Goal: Task Accomplishment & Management: Use online tool/utility

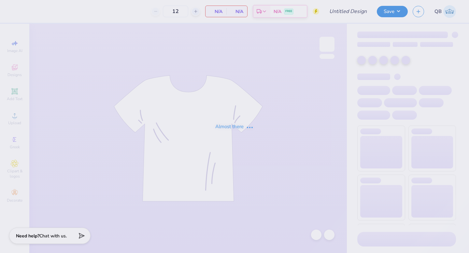
type input "Dphie bid day hoodie"
type input "50"
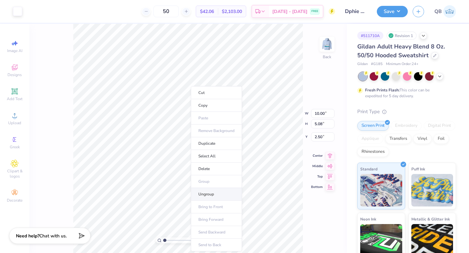
click at [214, 199] on li "Ungroup" at bounding box center [216, 194] width 51 height 13
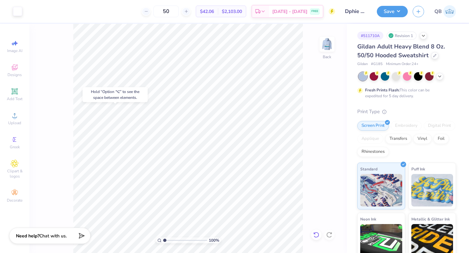
click at [316, 237] on icon at bounding box center [316, 235] width 7 height 7
type input "4.60"
type input "2.34"
type input "3.33"
type input "3.31"
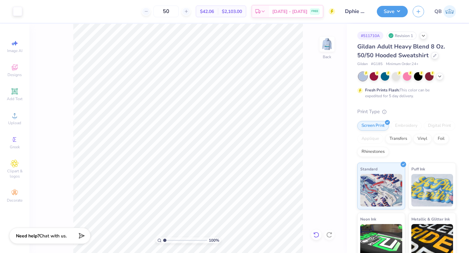
click at [317, 232] on icon at bounding box center [316, 235] width 7 height 7
type input "3.00"
type input "3.38"
type input "4.02"
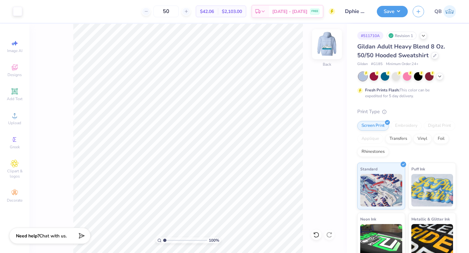
click at [326, 47] on img at bounding box center [327, 44] width 26 height 26
drag, startPoint x: 182, startPoint y: 11, endPoint x: 161, endPoint y: 11, distance: 21.5
click at [161, 11] on div "50" at bounding box center [166, 12] width 49 height 12
type input "2"
type input "1"
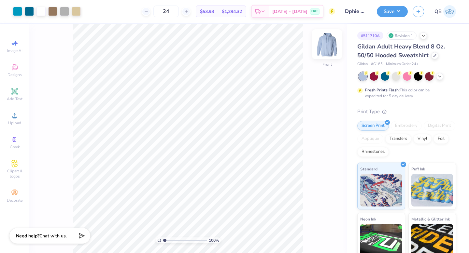
click at [331, 48] on img at bounding box center [327, 44] width 26 height 26
drag, startPoint x: 182, startPoint y: 12, endPoint x: 147, endPoint y: 12, distance: 35.5
click at [147, 12] on div "24 $53.93 Per Item $1,294.32 Total Est. Delivery Sep 9 - 12 FREE" at bounding box center [181, 11] width 308 height 23
type input "5"
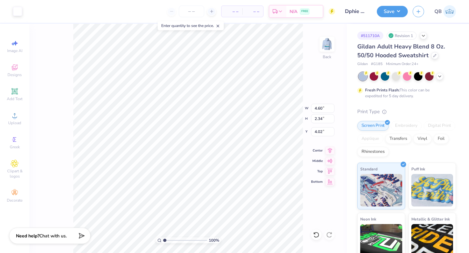
type input "5.01"
type input "2.54"
type input "3.81"
click at [16, 98] on span "Add Text" at bounding box center [15, 98] width 16 height 5
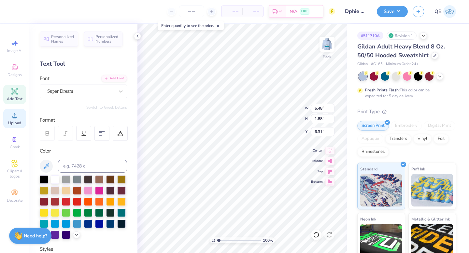
click at [17, 118] on icon at bounding box center [14, 115] width 5 height 5
type textarea "TET"
click at [13, 121] on span "Upload" at bounding box center [14, 123] width 13 height 5
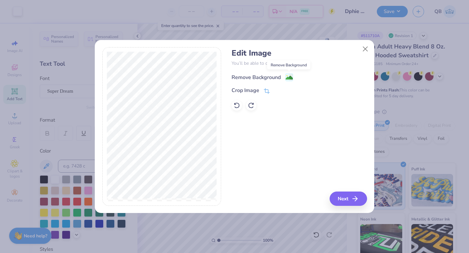
click at [290, 78] on image at bounding box center [289, 77] width 7 height 7
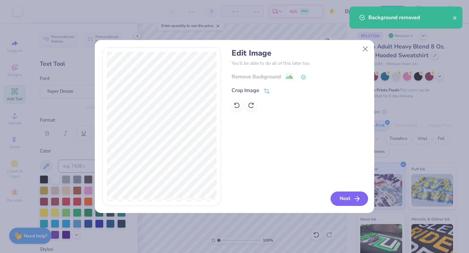
click at [344, 200] on button "Next" at bounding box center [349, 199] width 37 height 14
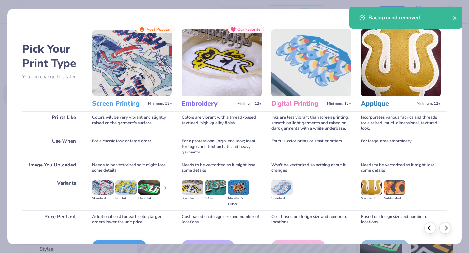
scroll to position [39, 0]
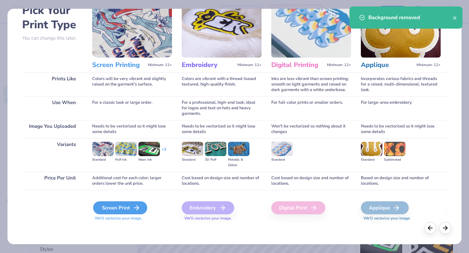
click at [123, 212] on div "Screen Print" at bounding box center [120, 208] width 54 height 13
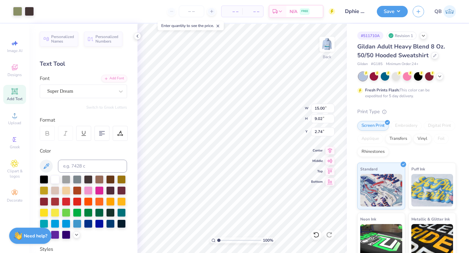
type input "8.78"
type input "5.28"
click at [19, 12] on div at bounding box center [17, 10] width 9 height 9
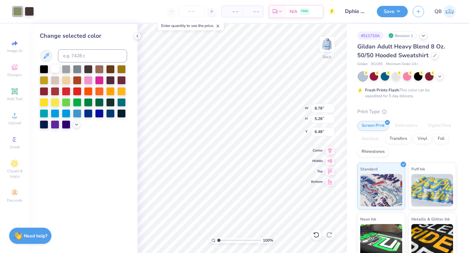
click at [56, 68] on div at bounding box center [55, 69] width 8 height 8
click at [30, 10] on div at bounding box center [29, 10] width 9 height 9
click at [55, 68] on div at bounding box center [55, 69] width 8 height 8
type input "6.36"
type input "10.17"
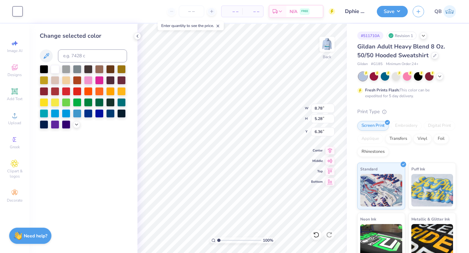
type input "2.43"
type input "7.31"
type input "10.19"
type input "2.56"
type input "7.26"
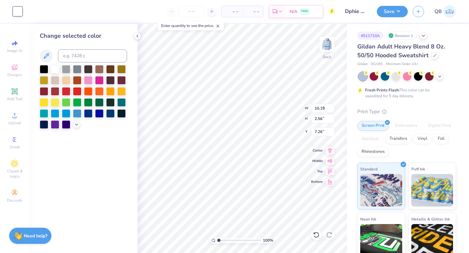
type input "4.47"
type input "1.12"
type input "8.24"
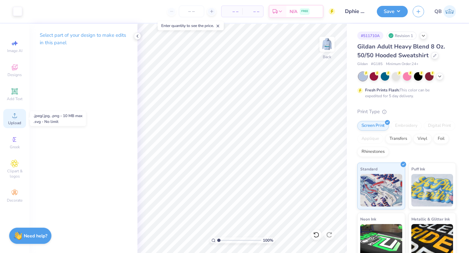
click at [16, 112] on icon at bounding box center [15, 116] width 8 height 8
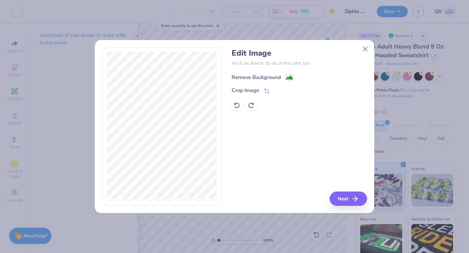
click at [289, 74] on image at bounding box center [289, 77] width 7 height 7
click at [345, 197] on button "Next" at bounding box center [349, 199] width 37 height 14
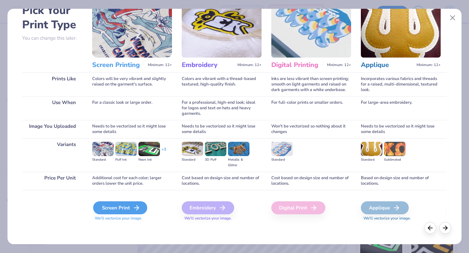
click at [130, 210] on div "Screen Print" at bounding box center [120, 208] width 54 height 13
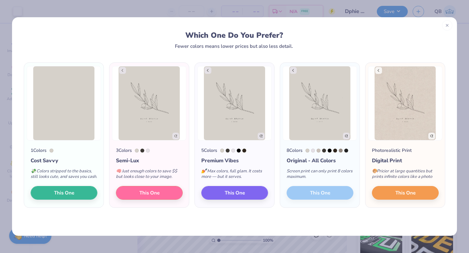
click at [446, 25] on icon at bounding box center [447, 25] width 5 height 5
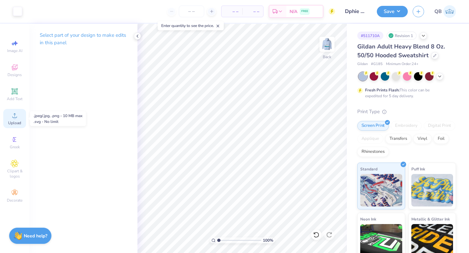
click at [14, 120] on div "Upload" at bounding box center [14, 118] width 23 height 19
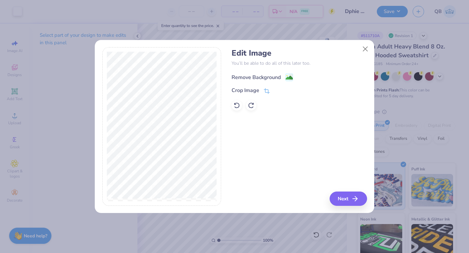
click at [287, 79] on image at bounding box center [289, 77] width 7 height 7
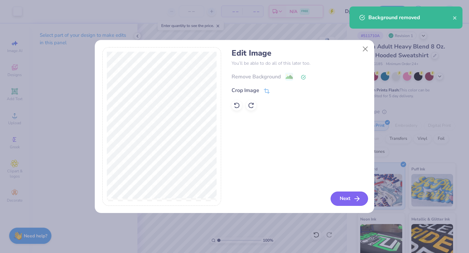
click at [362, 201] on button "Next" at bounding box center [349, 199] width 37 height 14
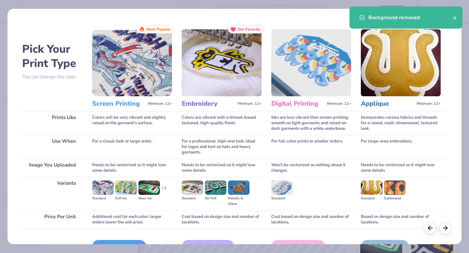
scroll to position [39, 0]
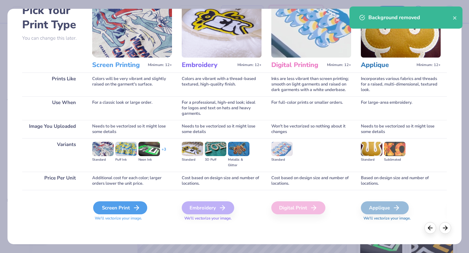
click at [116, 208] on div "Screen Print" at bounding box center [120, 208] width 54 height 13
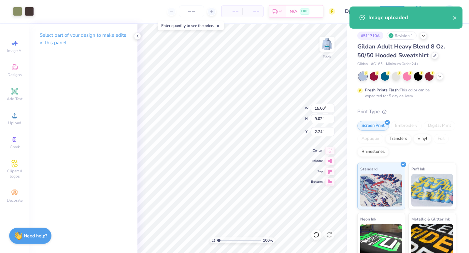
type input "6.20"
type input "3.73"
type input "8.03"
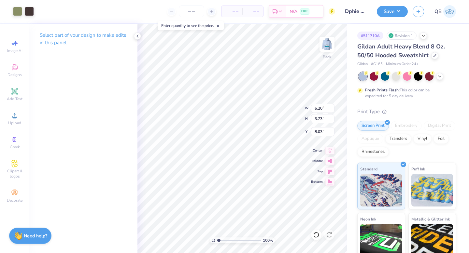
type input "7.20"
type input "1.83"
type input "8.66"
type input "4.37"
type input "1.11"
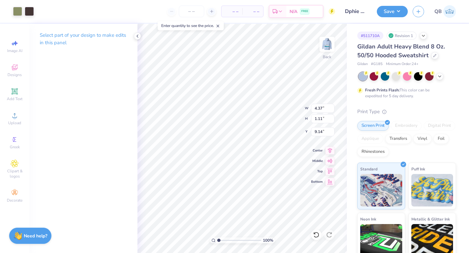
type input "11.82"
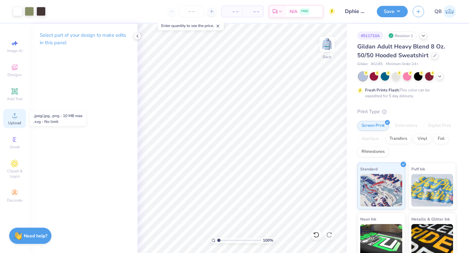
click at [16, 119] on icon at bounding box center [15, 116] width 8 height 8
click at [10, 93] on div "Add Text" at bounding box center [14, 94] width 23 height 19
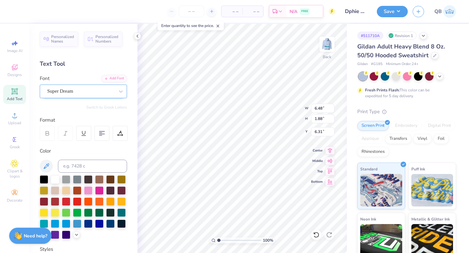
scroll to position [0, 2]
type textarea "delta phi epsilon"
click at [64, 87] on div "Super Dream" at bounding box center [81, 91] width 68 height 10
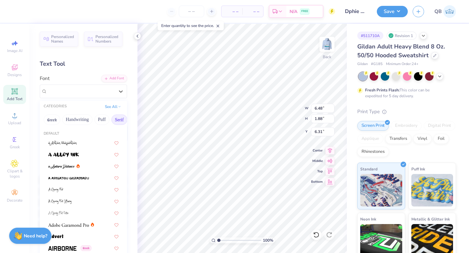
click at [117, 119] on button "Serif" at bounding box center [119, 120] width 16 height 10
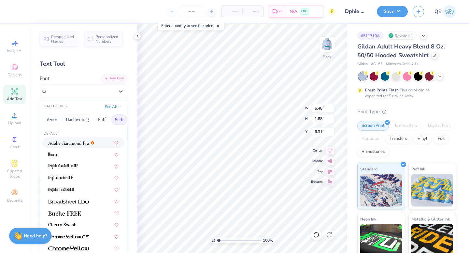
click at [97, 141] on div at bounding box center [83, 142] width 70 height 7
click at [93, 94] on div "Adobe Garamond Pro" at bounding box center [81, 91] width 68 height 10
click at [85, 204] on img at bounding box center [68, 202] width 41 height 5
click at [92, 92] on div "Adobe Garamond Pro" at bounding box center [74, 91] width 55 height 10
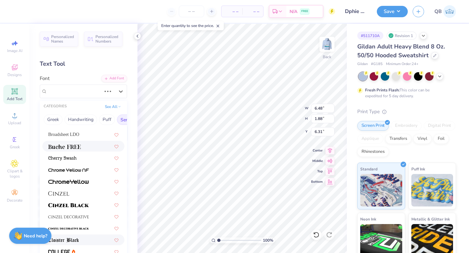
scroll to position [91, 0]
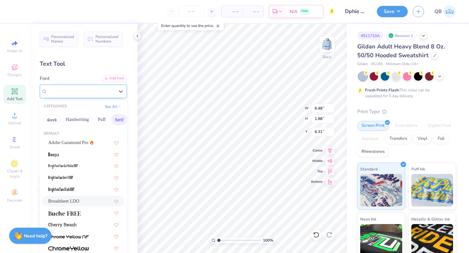
click at [88, 96] on div "Broadsheet LDO" at bounding box center [81, 91] width 68 height 10
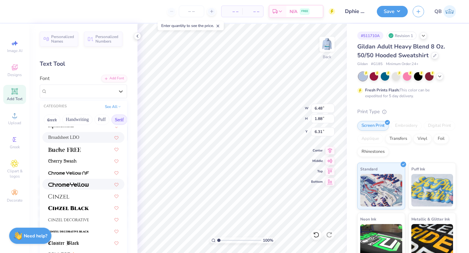
scroll to position [71, 0]
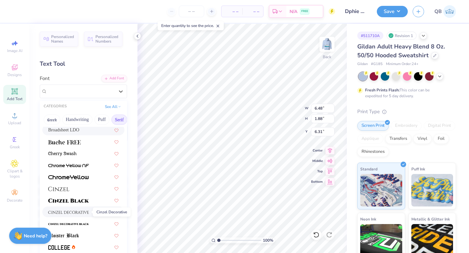
click at [83, 215] on span at bounding box center [68, 212] width 41 height 7
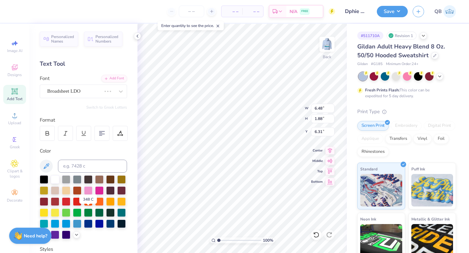
scroll to position [0, 2]
click at [77, 92] on div at bounding box center [81, 91] width 68 height 10
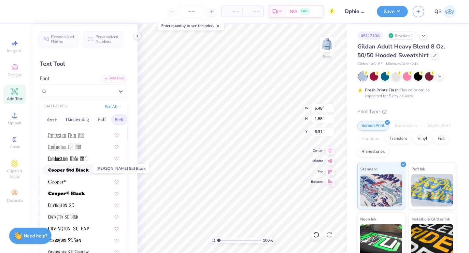
scroll to position [256, 0]
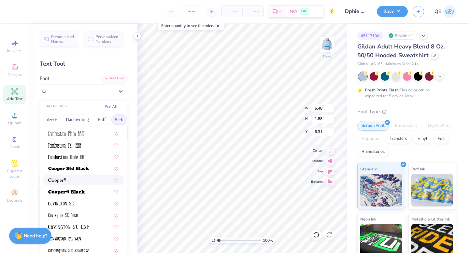
click at [77, 182] on div at bounding box center [83, 180] width 70 height 7
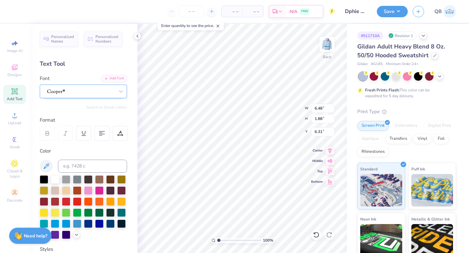
click at [80, 89] on div at bounding box center [81, 91] width 68 height 10
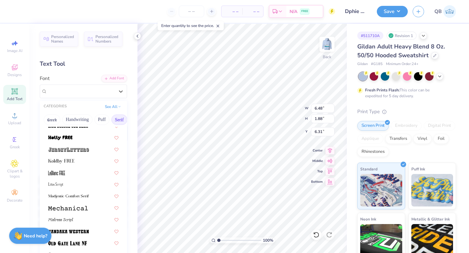
scroll to position [700, 0]
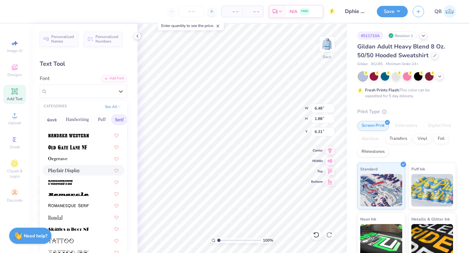
click at [66, 167] on span at bounding box center [64, 170] width 32 height 7
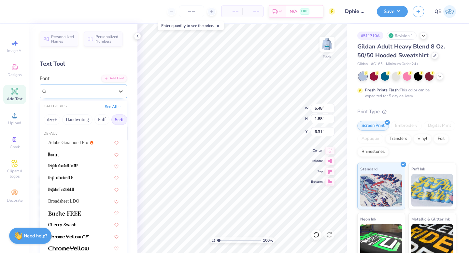
click at [70, 90] on div "Playfair Display" at bounding box center [81, 91] width 68 height 10
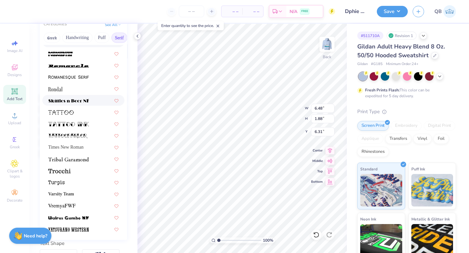
scroll to position [86, 0]
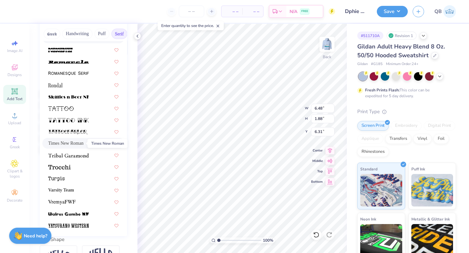
click at [74, 145] on span "Times New Roman" at bounding box center [65, 143] width 35 height 7
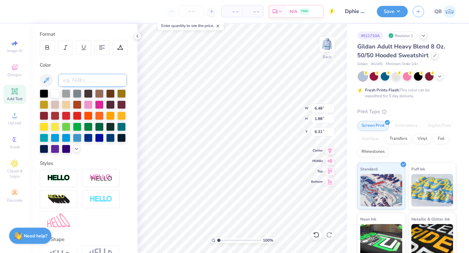
click at [95, 79] on input at bounding box center [92, 80] width 69 height 13
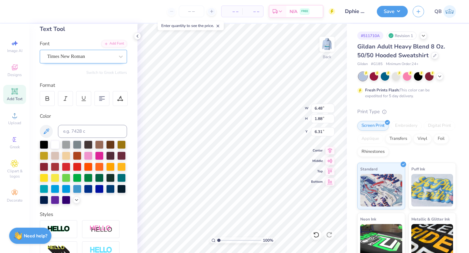
click at [88, 56] on div "Times New Roman" at bounding box center [81, 56] width 68 height 10
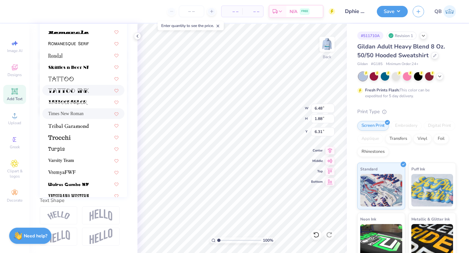
scroll to position [746, 0]
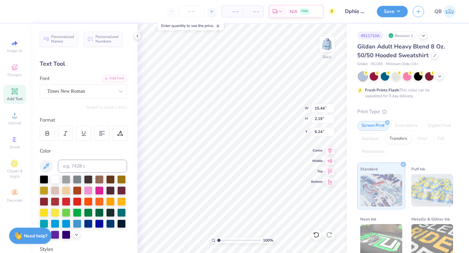
type input "4.28"
type input "0.61"
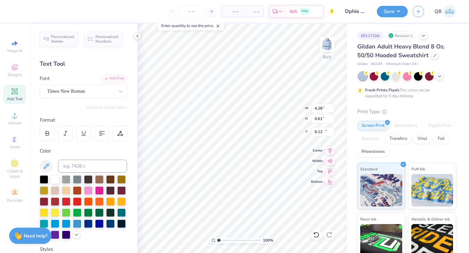
type input "10.97"
type input "11.57"
click at [29, 10] on div at bounding box center [29, 10] width 9 height 9
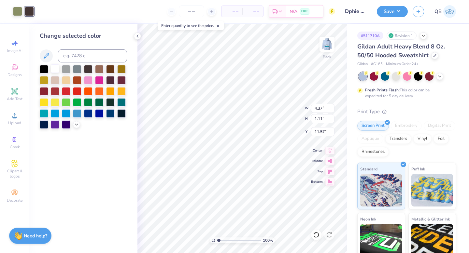
click at [53, 70] on div at bounding box center [55, 69] width 8 height 8
click at [17, 11] on div at bounding box center [17, 10] width 9 height 9
click at [52, 65] on div at bounding box center [55, 69] width 8 height 8
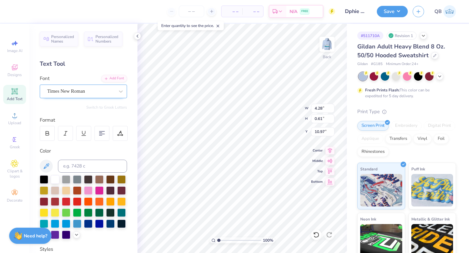
click at [94, 93] on div "Times New Roman" at bounding box center [81, 91] width 68 height 10
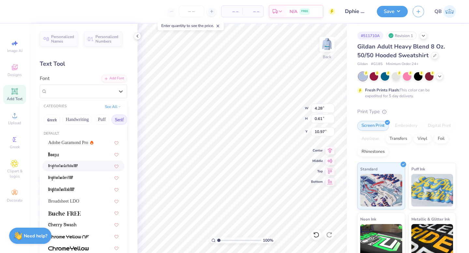
click at [81, 169] on div at bounding box center [83, 166] width 70 height 7
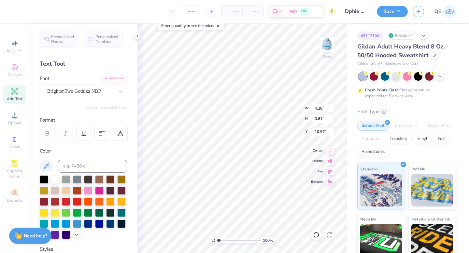
type input "2.74"
type input "0.55"
click at [67, 88] on div "BrightonTwo Gothika NBP" at bounding box center [81, 91] width 68 height 10
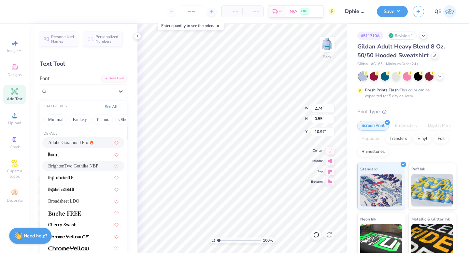
scroll to position [0, 192]
click at [97, 119] on button "Techno" at bounding box center [94, 120] width 21 height 10
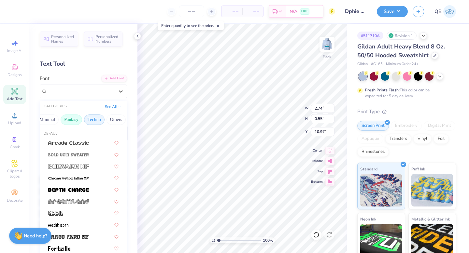
click at [63, 118] on button "Fantasy" at bounding box center [72, 120] width 22 height 10
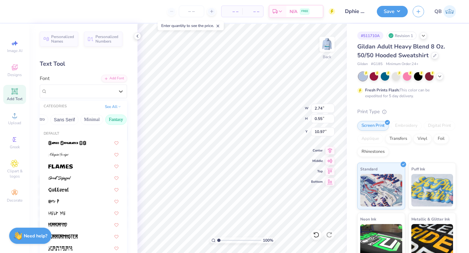
scroll to position [0, 148]
click at [63, 118] on button "Sans Serif" at bounding box center [64, 120] width 28 height 10
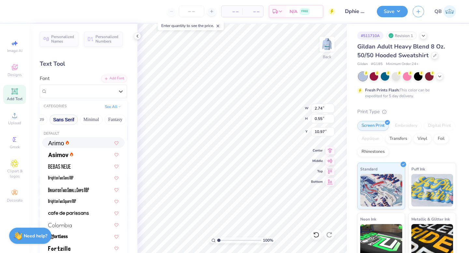
click at [70, 145] on div at bounding box center [83, 142] width 70 height 7
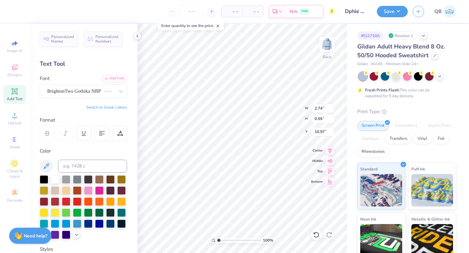
type input "4.62"
type input "0.61"
type input "10.94"
type input "4.08"
click at [318, 233] on icon at bounding box center [316, 235] width 6 height 6
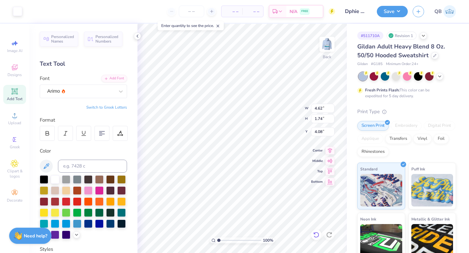
type input "10.94"
click at [318, 233] on icon at bounding box center [316, 235] width 6 height 6
click at [49, 134] on icon at bounding box center [47, 134] width 6 height 6
type input "3.00"
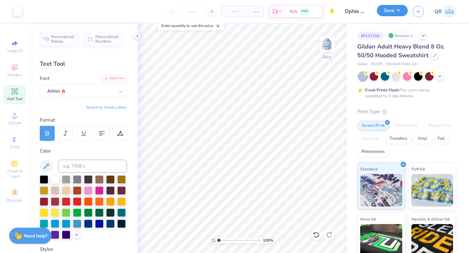
click at [385, 14] on button "Save" at bounding box center [392, 10] width 31 height 11
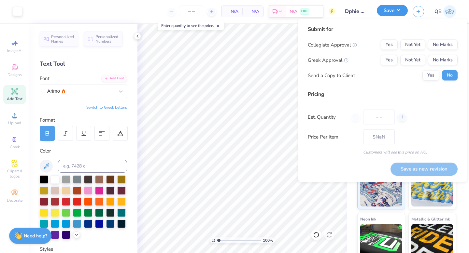
type input "0"
click at [393, 61] on button "Yes" at bounding box center [389, 60] width 17 height 10
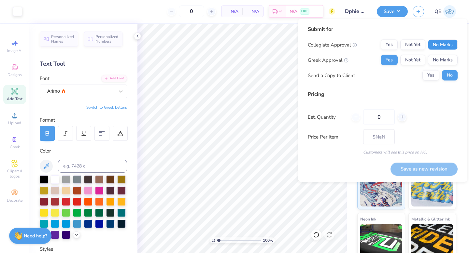
click at [437, 47] on button "No Marks" at bounding box center [443, 45] width 30 height 10
click at [382, 116] on input "0" at bounding box center [379, 117] width 32 height 15
type input "050"
type input "50"
type input "– –"
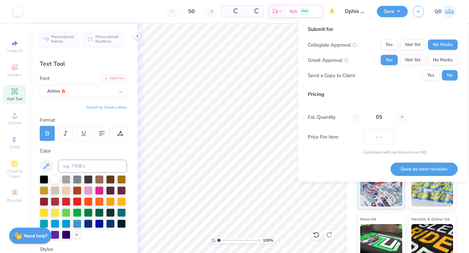
type input "0"
type input "050"
type input "$42.06"
type input "50"
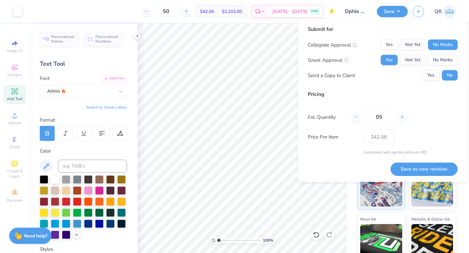
type input "0"
type input "50"
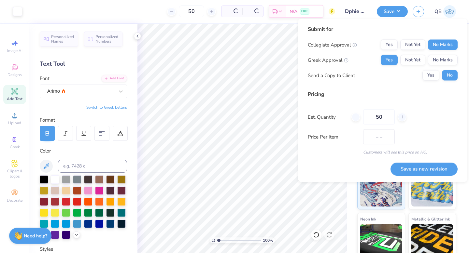
type input "$42.06"
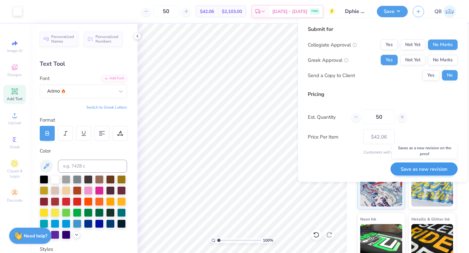
type input "50"
click at [416, 169] on button "Save as new revision" at bounding box center [424, 169] width 67 height 13
type input "$42.06"
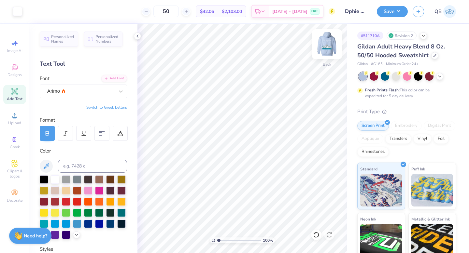
click at [327, 51] on img at bounding box center [327, 44] width 26 height 26
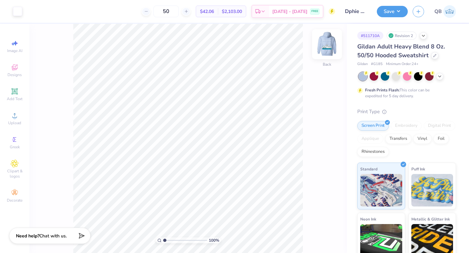
click at [330, 59] on div at bounding box center [327, 44] width 30 height 30
click at [400, 139] on div "Transfers" at bounding box center [398, 138] width 26 height 10
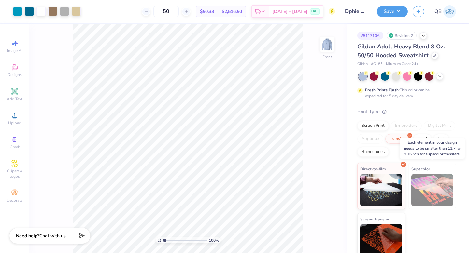
click at [428, 188] on img at bounding box center [433, 190] width 42 height 33
click at [369, 124] on div "Screen Print" at bounding box center [373, 125] width 32 height 10
